Goal: Answer question/provide support

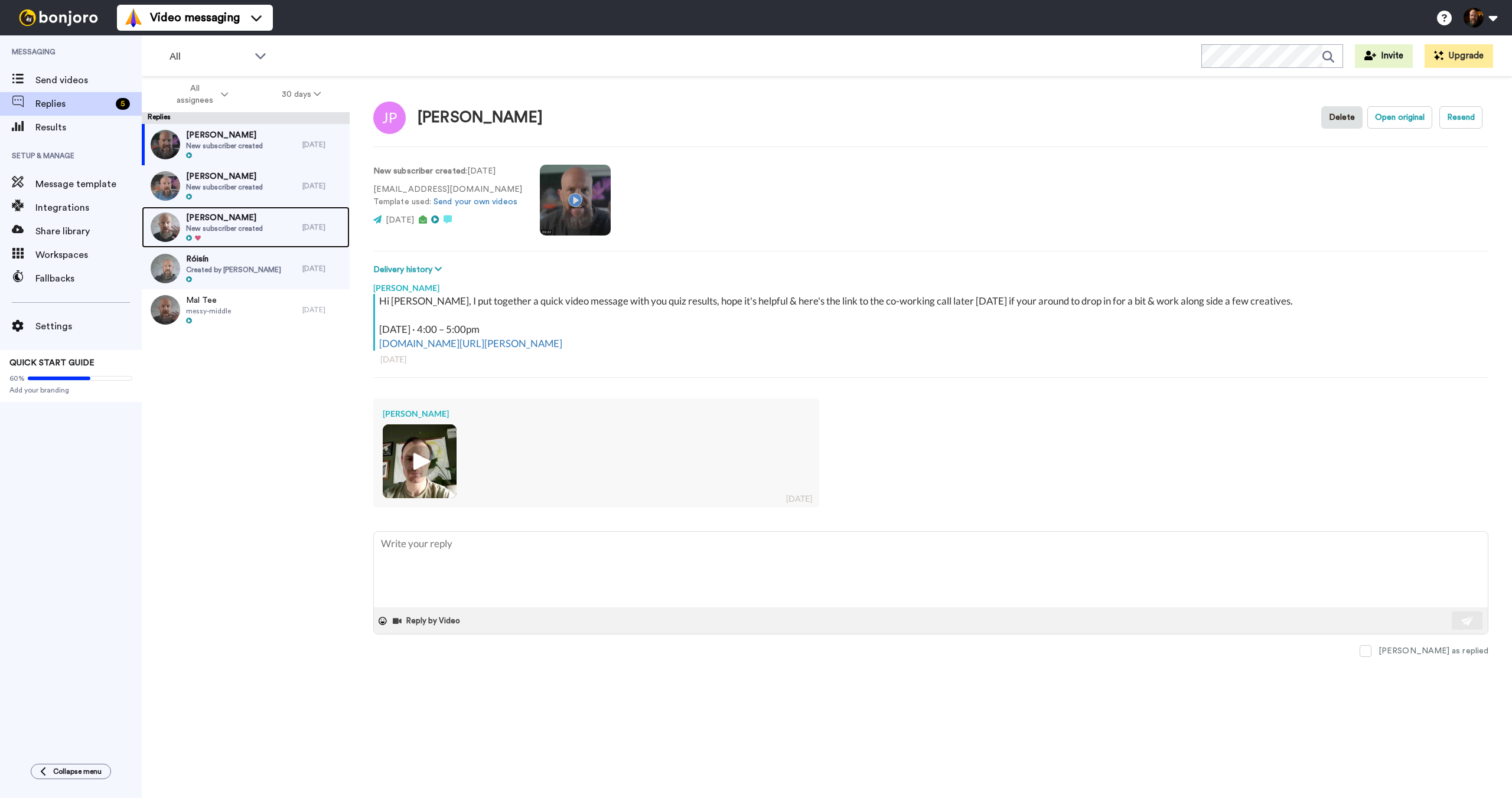
click at [254, 224] on span "New subscriber created" at bounding box center [224, 228] width 76 height 10
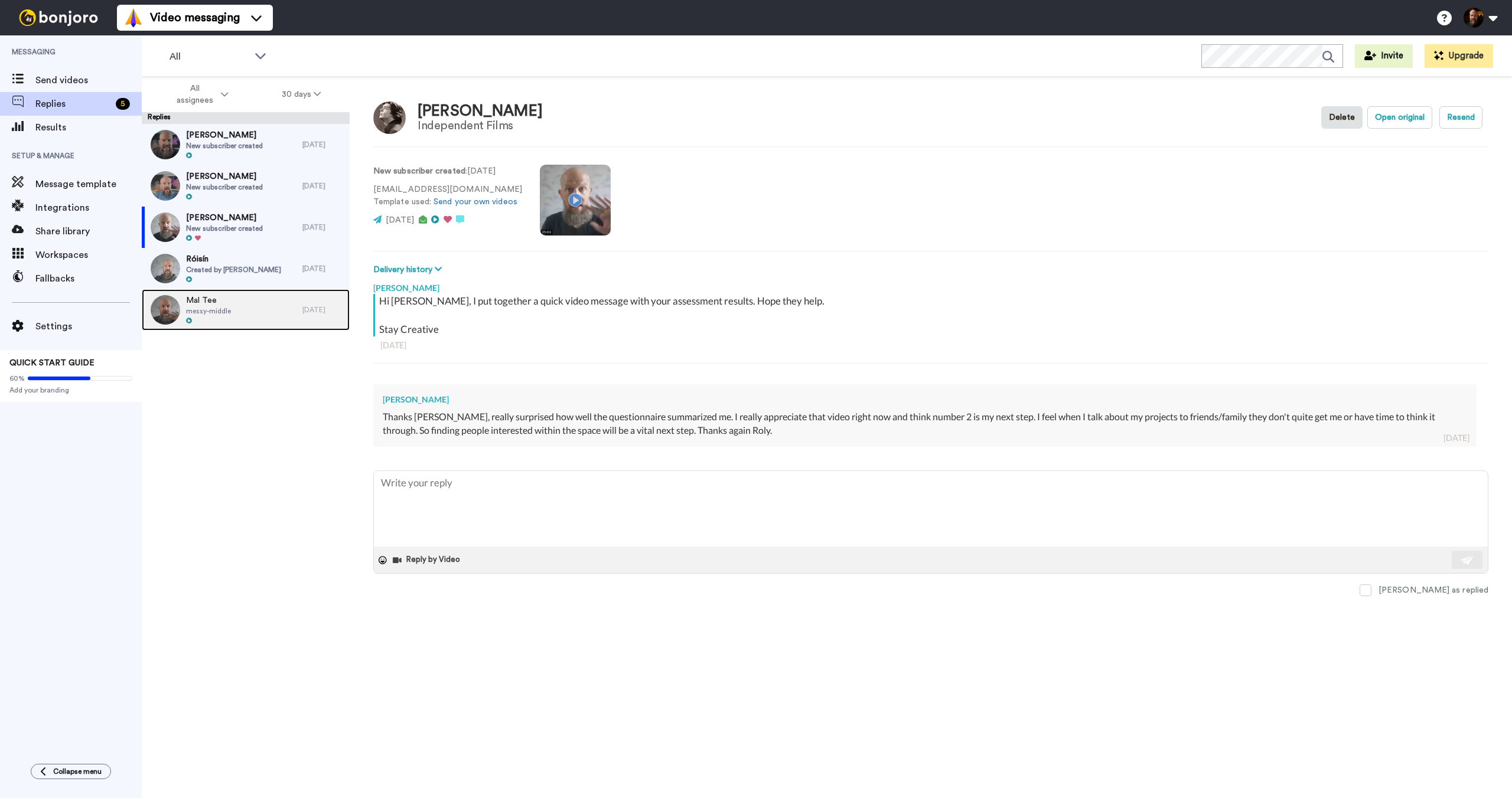
click at [241, 302] on div "Mal Tee messy-middle" at bounding box center [222, 310] width 161 height 41
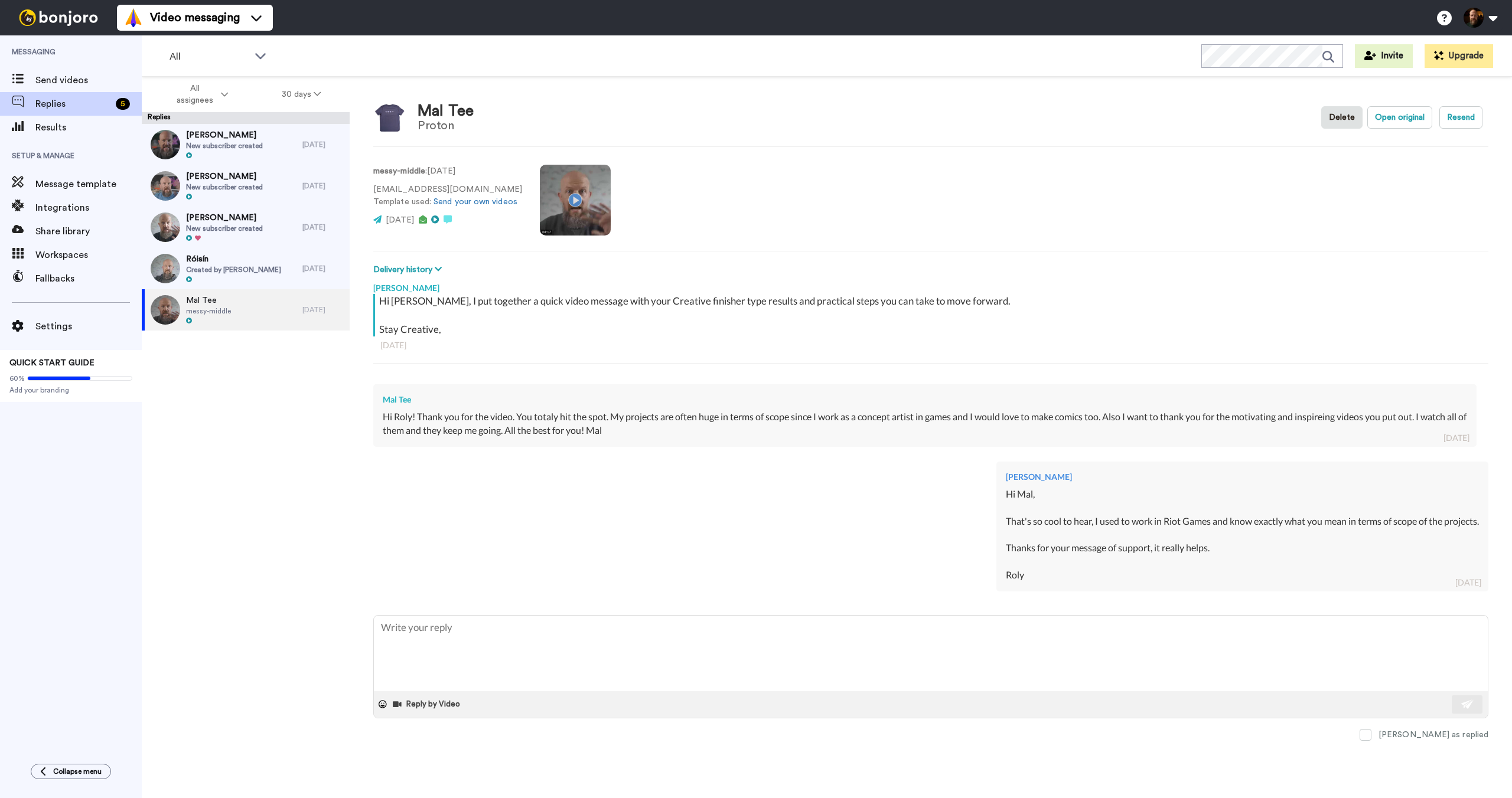
type textarea "x"
